Goal: Complete application form: Complete application form

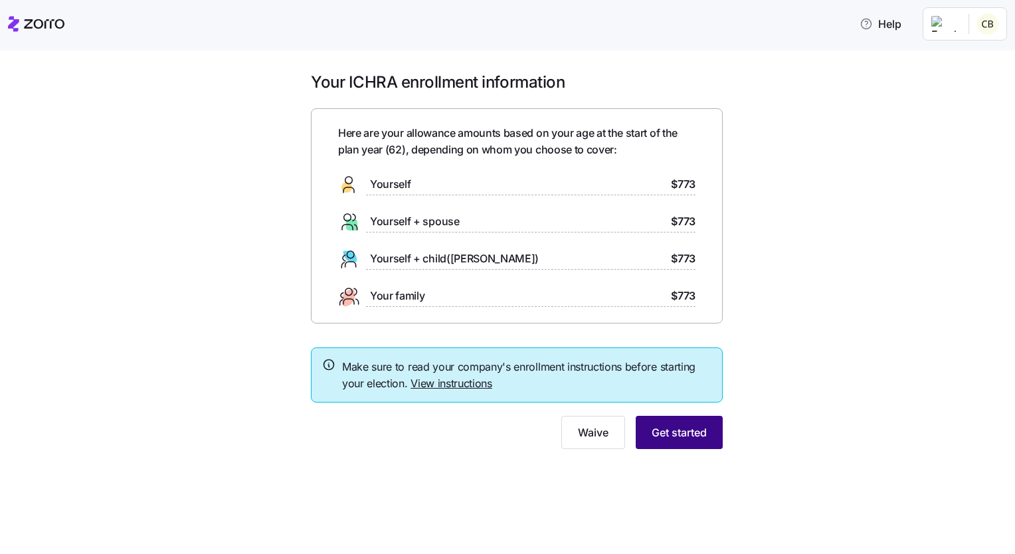
click at [707, 428] on button "Get started" at bounding box center [679, 432] width 87 height 33
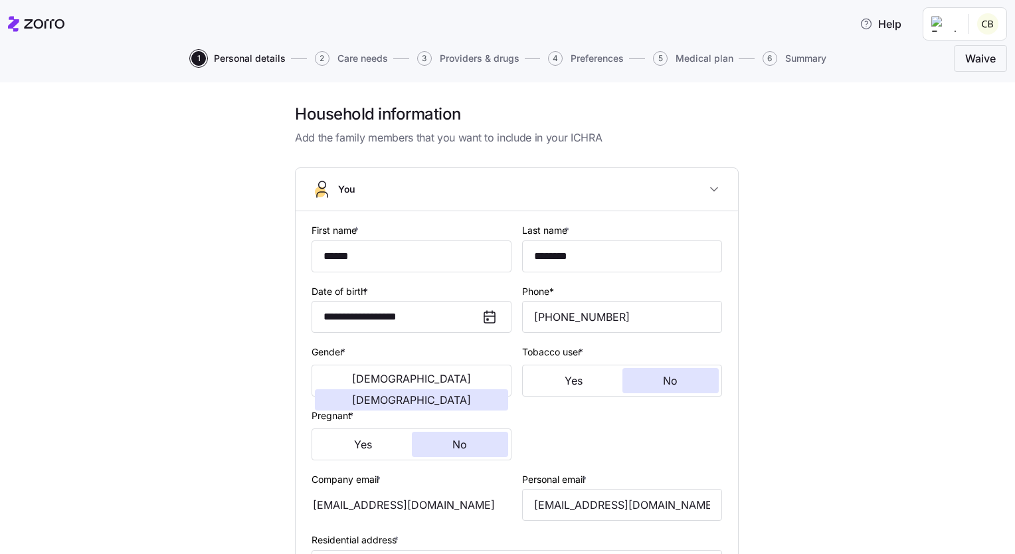
drag, startPoint x: 1004, startPoint y: 191, endPoint x: 1011, endPoint y: 239, distance: 48.9
click at [1011, 239] on div "**********" at bounding box center [507, 318] width 1015 height 472
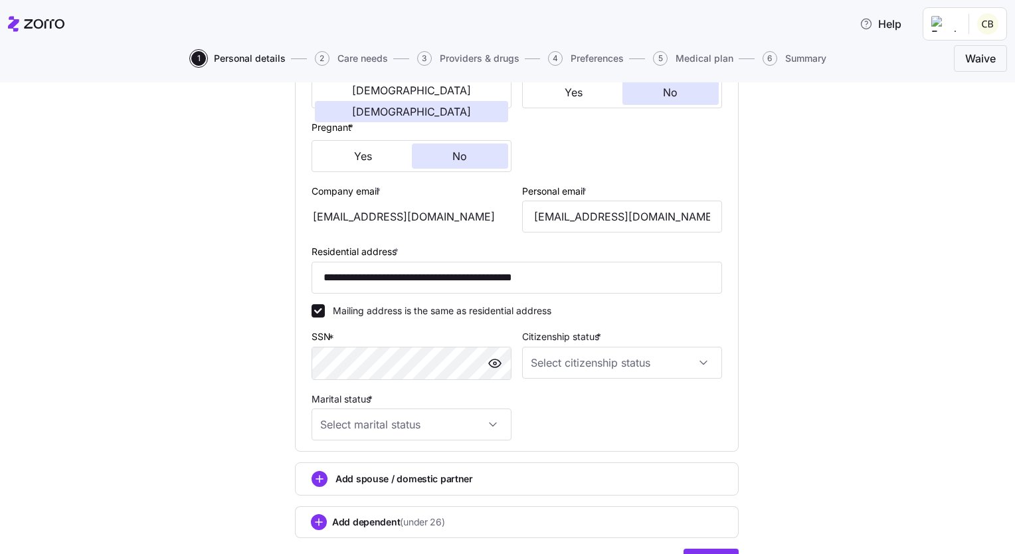
scroll to position [361, 0]
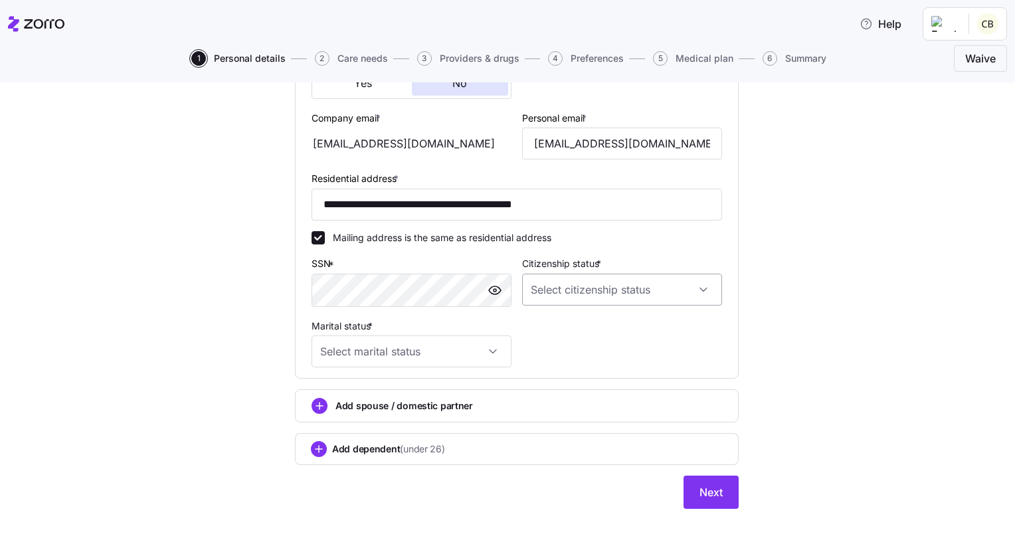
click at [699, 289] on input "Citizenship status *" at bounding box center [622, 290] width 200 height 32
click at [579, 327] on div "[DEMOGRAPHIC_DATA] citizen" at bounding box center [616, 328] width 189 height 28
type input "[DEMOGRAPHIC_DATA] citizen"
click at [316, 404] on circle "add icon" at bounding box center [319, 406] width 15 height 15
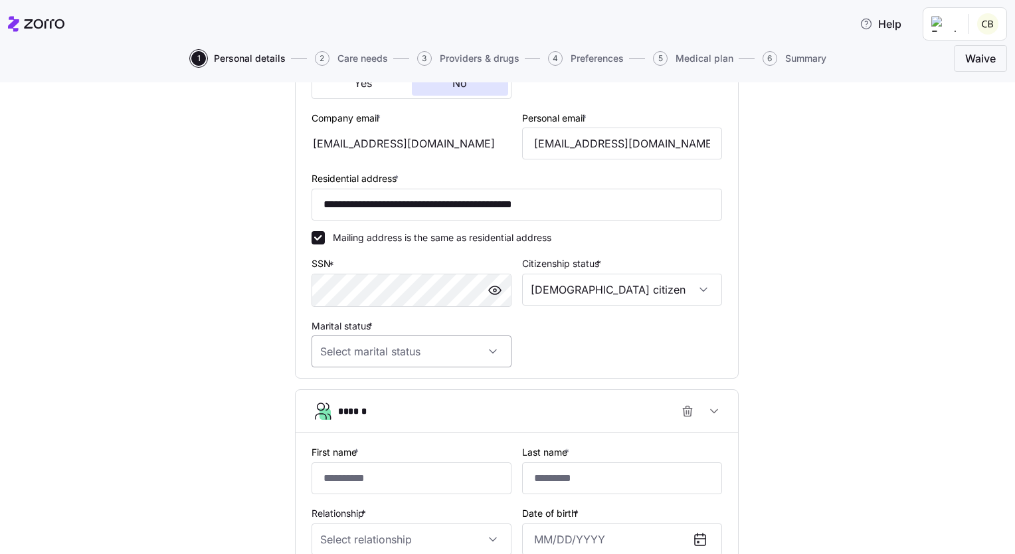
click at [489, 348] on input "Marital status *" at bounding box center [412, 351] width 200 height 32
click at [364, 417] on div "Married" at bounding box center [406, 418] width 189 height 28
type input "Married"
drag, startPoint x: 359, startPoint y: 477, endPoint x: 368, endPoint y: 463, distance: 16.4
click at [368, 463] on input "First name *" at bounding box center [412, 478] width 200 height 32
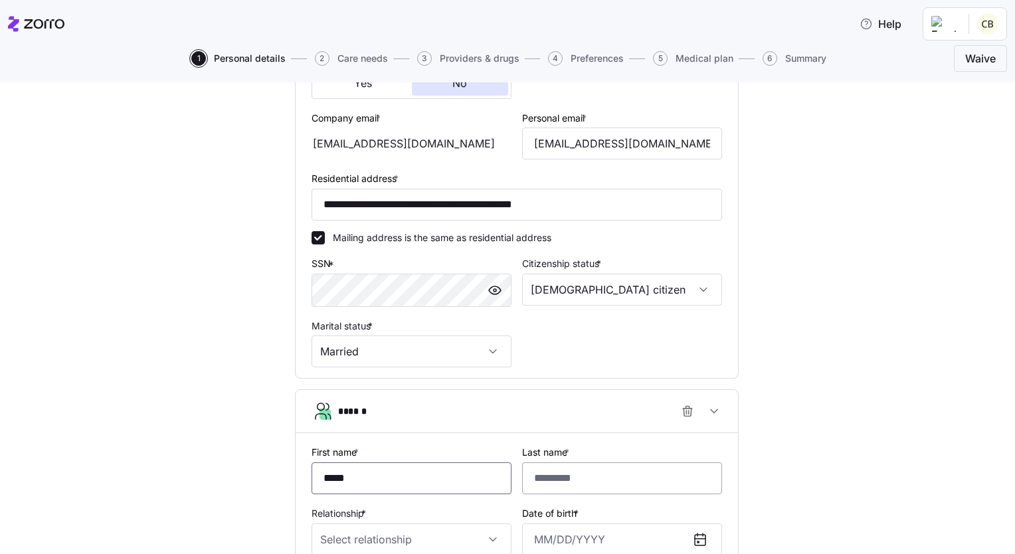
type input "*****"
click at [611, 477] on input "Last name *" at bounding box center [622, 478] width 200 height 32
type input "********"
click at [486, 533] on input "Relationship *" at bounding box center [412, 539] width 200 height 32
click at [356, 473] on div "Spouse" at bounding box center [406, 468] width 189 height 28
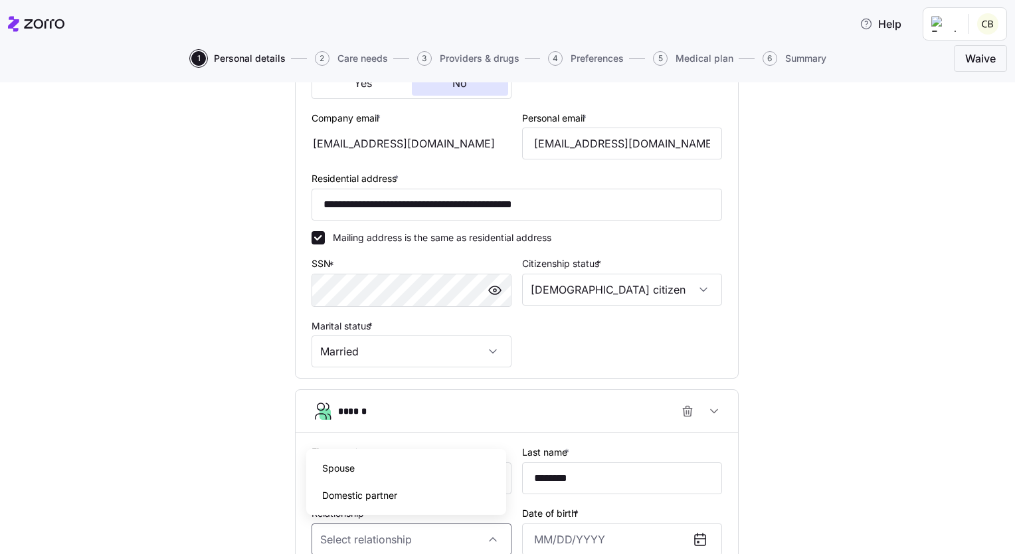
type input "Spouse"
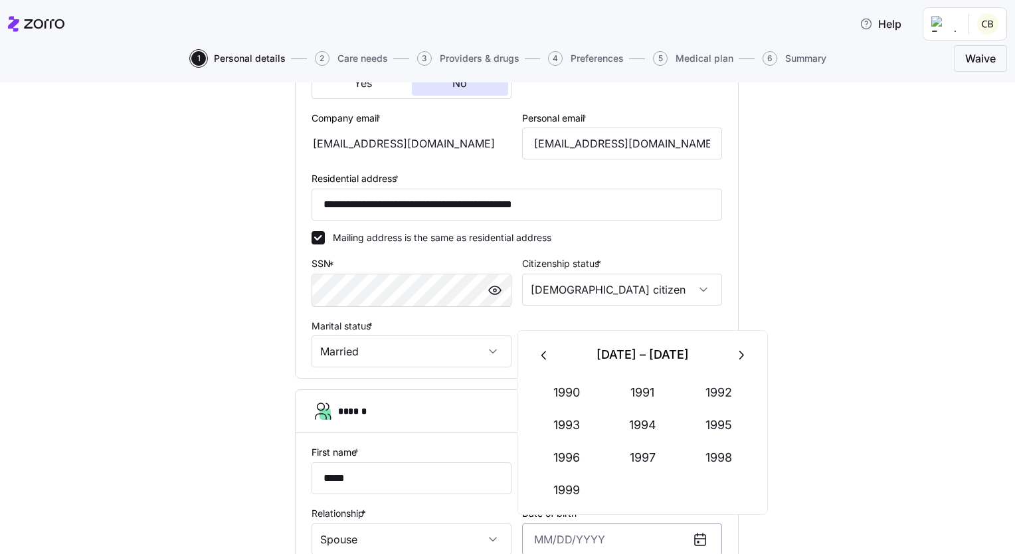
click at [587, 543] on input "Date of birth *" at bounding box center [622, 539] width 200 height 32
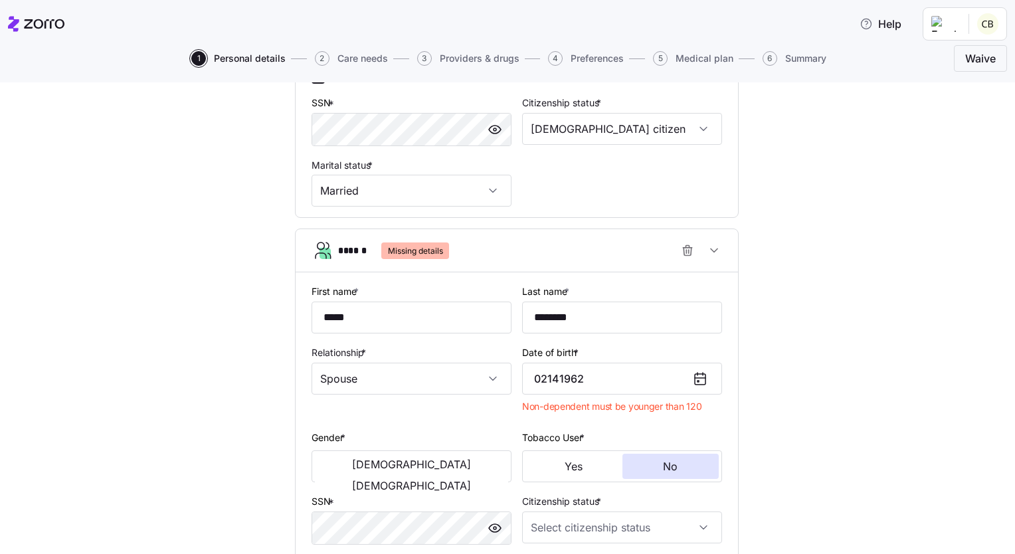
scroll to position [495, 0]
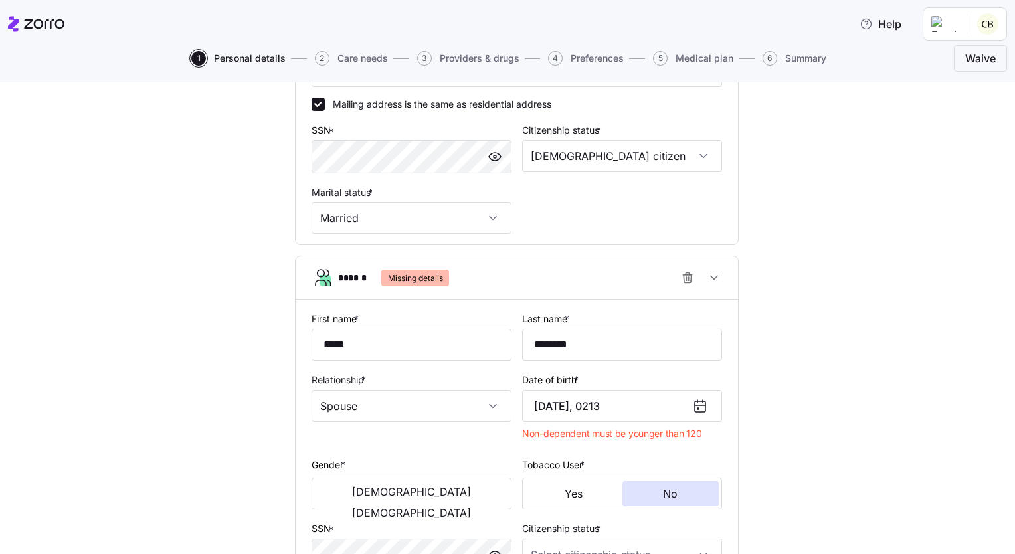
click at [696, 403] on icon at bounding box center [700, 406] width 16 height 16
click at [698, 408] on icon at bounding box center [698, 408] width 1 height 1
click at [640, 396] on input "[DATE], 0213" at bounding box center [622, 406] width 200 height 32
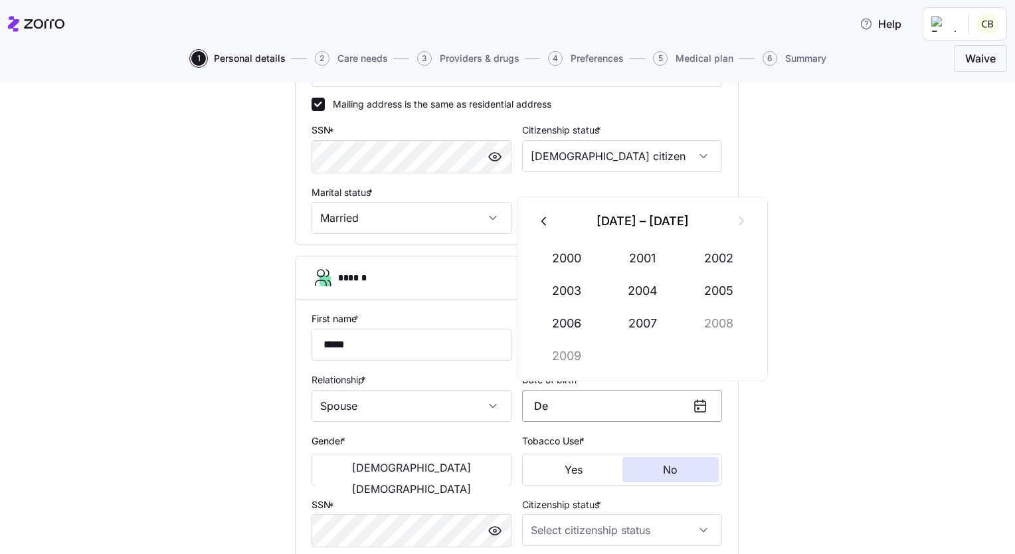
type input "D"
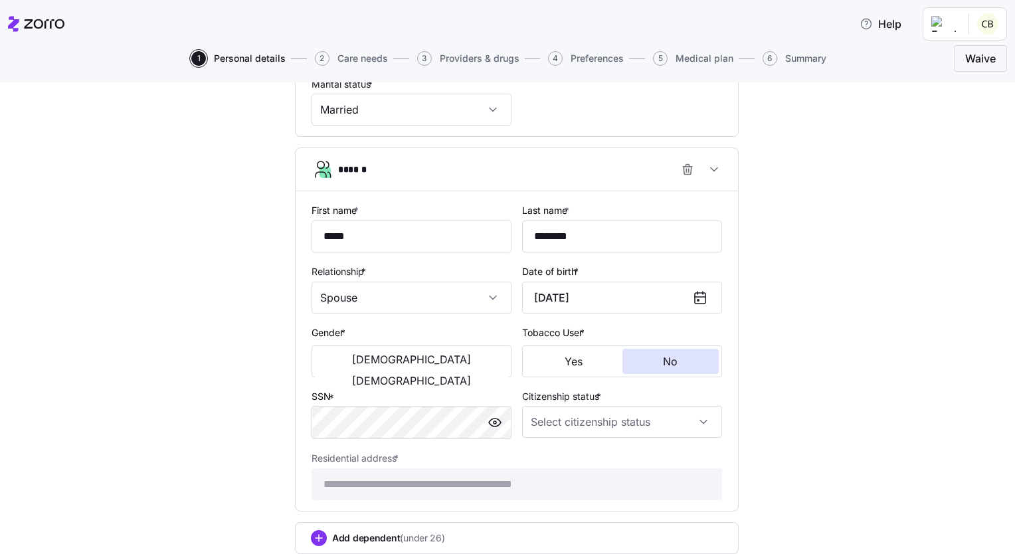
scroll to position [622, 0]
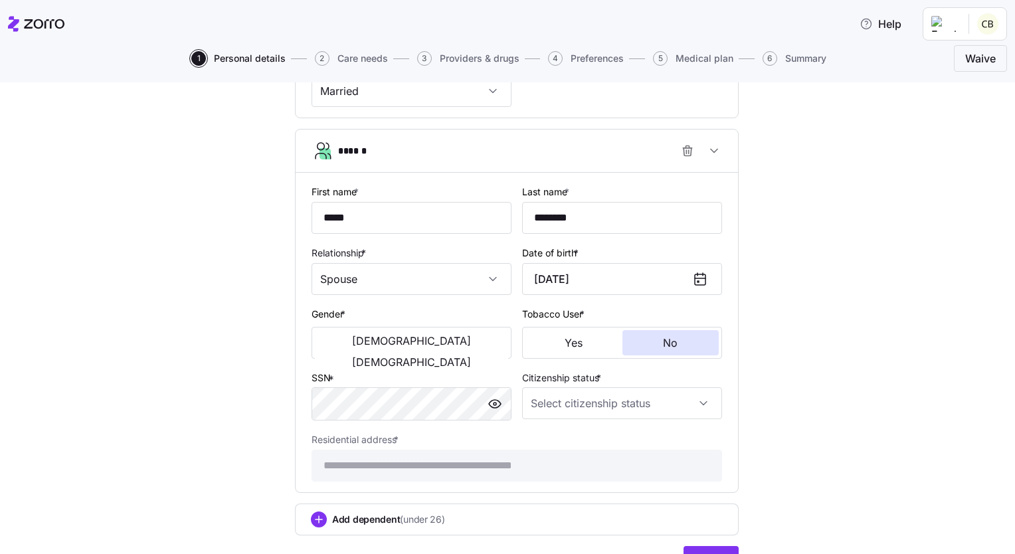
type input "[DATE]"
